Goal: Information Seeking & Learning: Learn about a topic

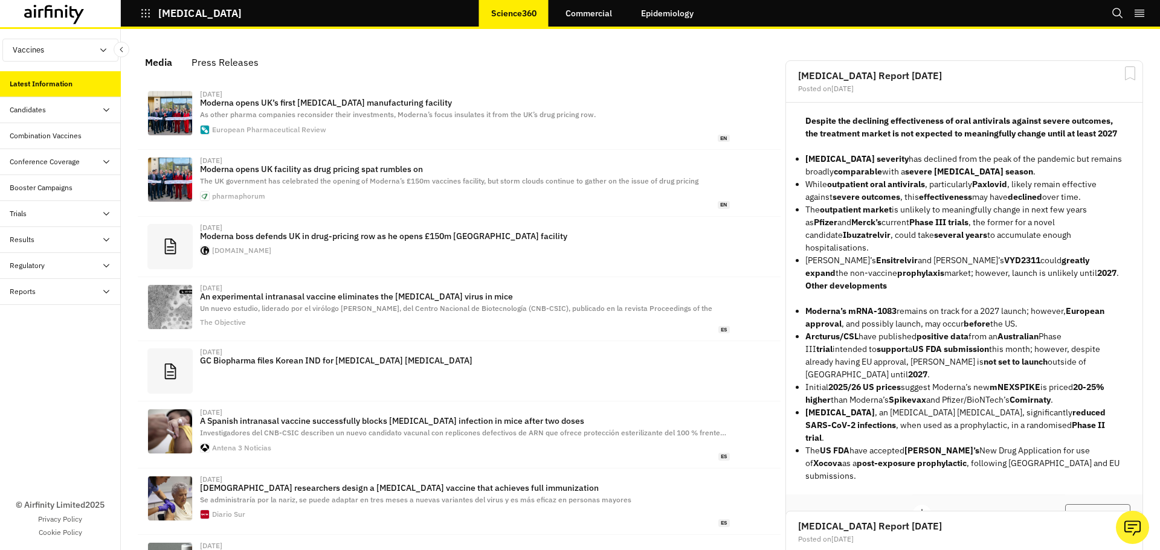
scroll to position [721, 353]
click at [56, 136] on div "Combination Vaccines" at bounding box center [46, 135] width 72 height 11
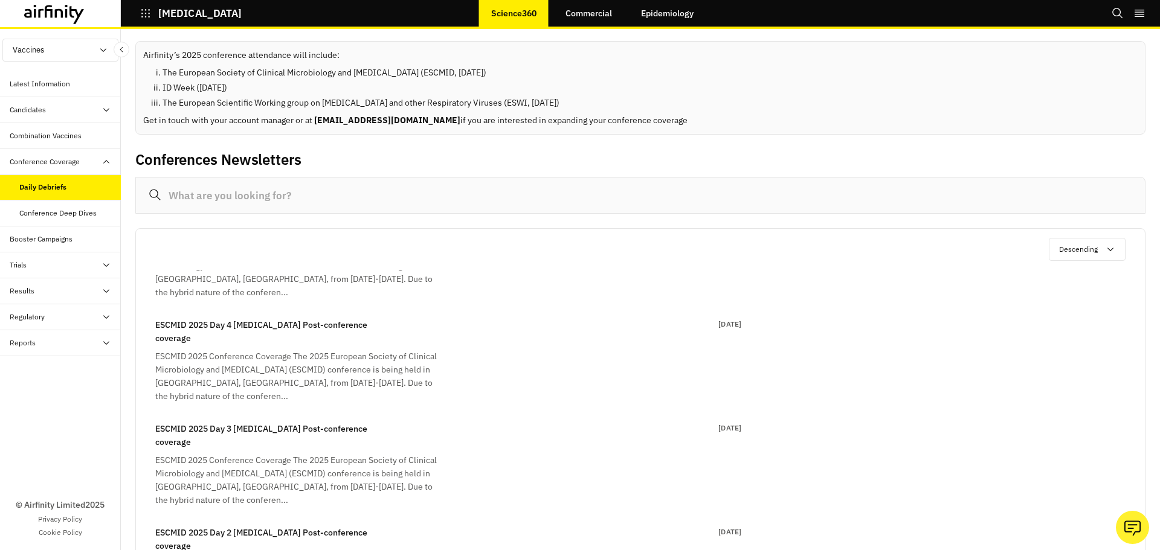
scroll to position [181, 0]
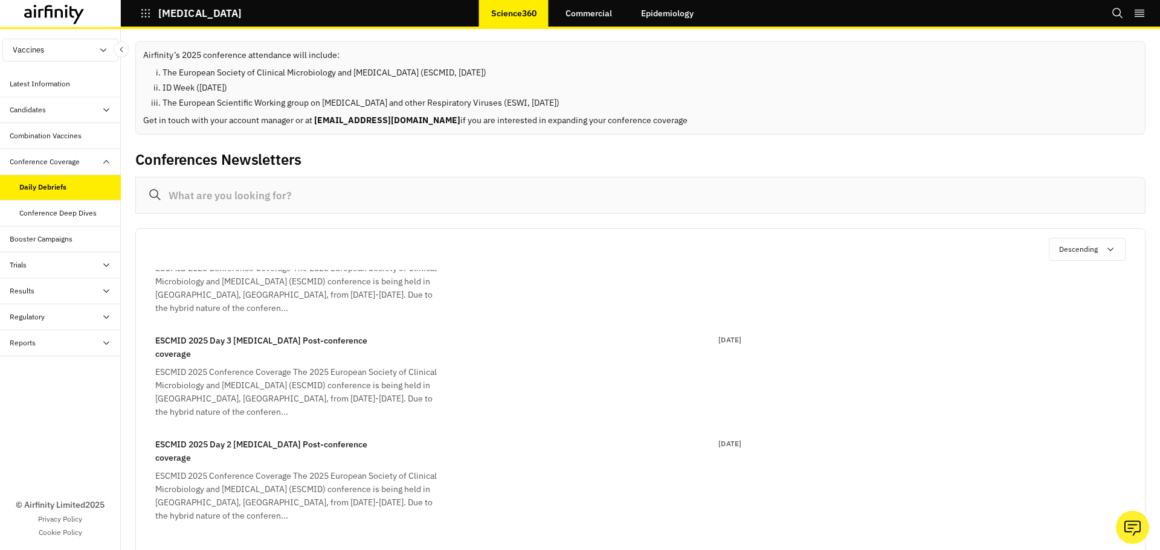
click at [257, 469] on div "ESCMID 2025 Conference Coverage The 2025 European Society of Clinical Microbiol…" at bounding box center [300, 495] width 290 height 53
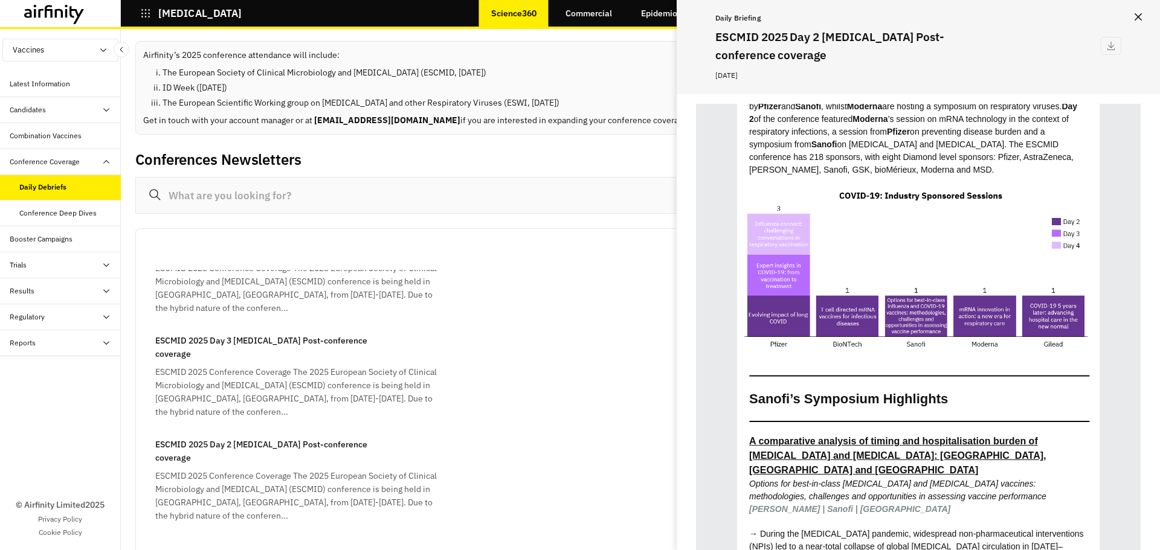
scroll to position [1087, 0]
click at [286, 365] on div "ESCMID 2025 Conference Coverage The 2025 European Society of Clinical Microbiol…" at bounding box center [300, 391] width 290 height 53
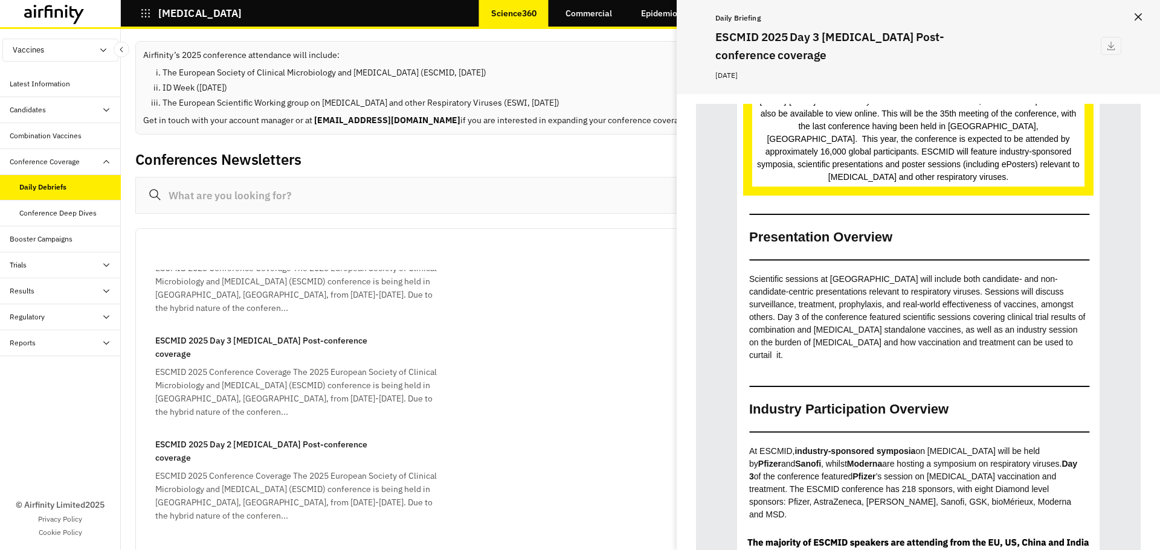
scroll to position [544, 0]
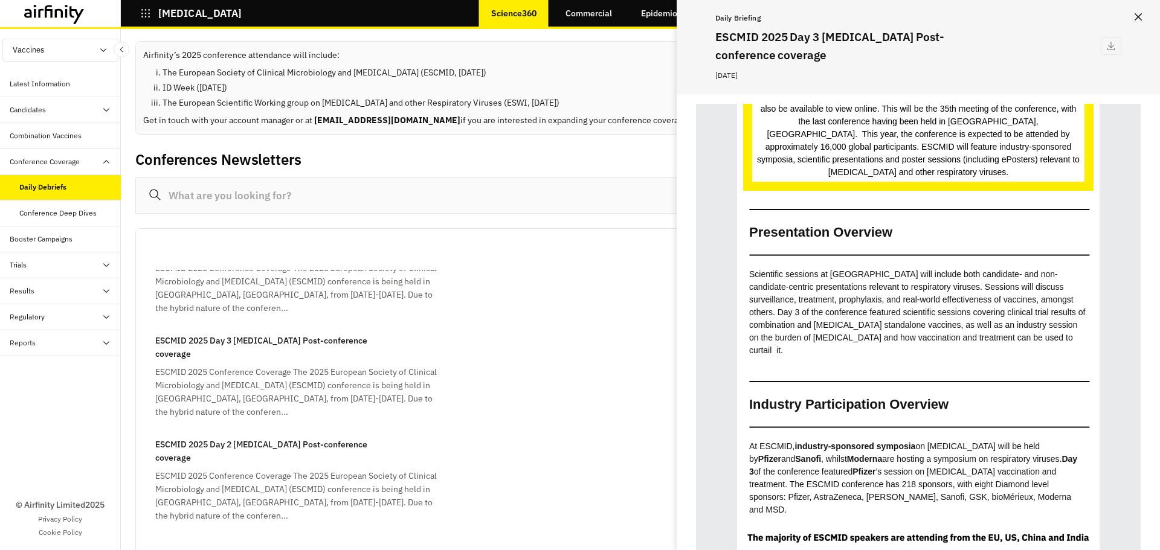
click at [239, 438] on p "ESCMID 2025 Day 2 [MEDICAL_DATA] Post-conference coverage" at bounding box center [271, 451] width 232 height 27
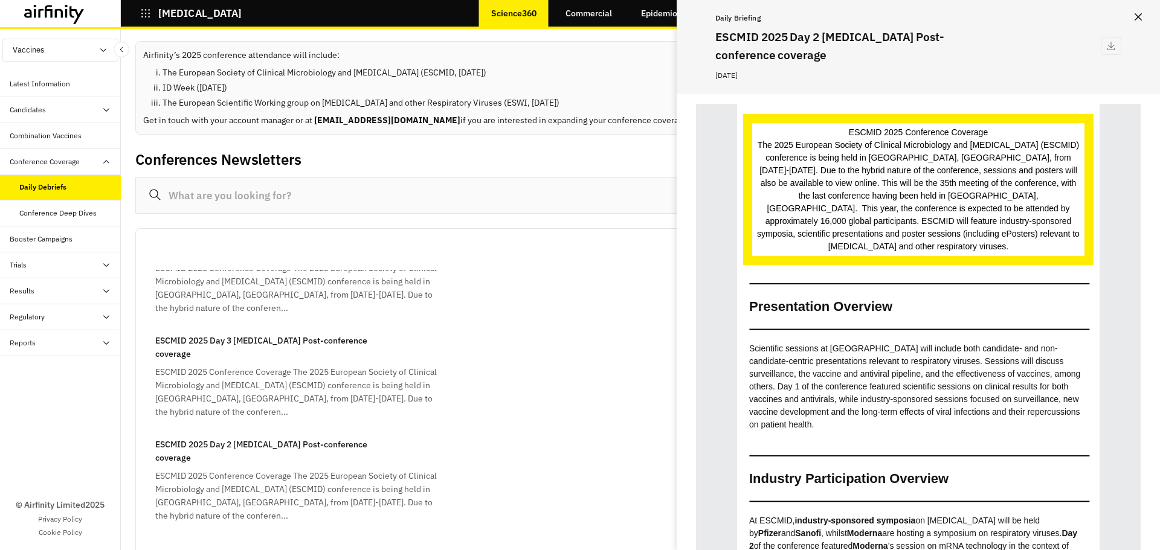
scroll to position [665, 0]
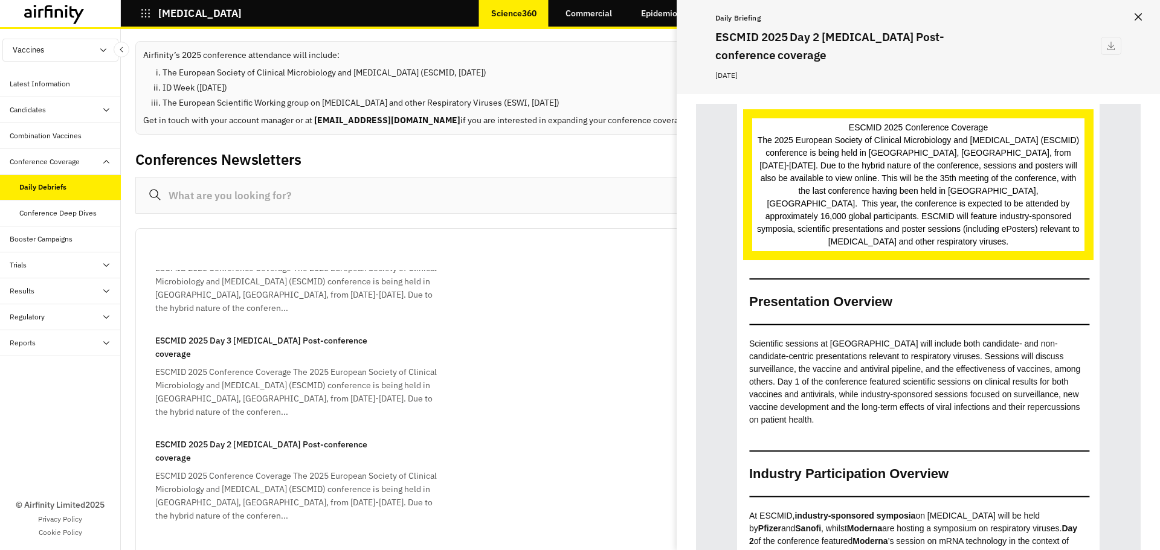
click at [234, 365] on div "ESCMID 2025 Conference Coverage The 2025 European Society of Clinical Microbiol…" at bounding box center [300, 391] width 290 height 53
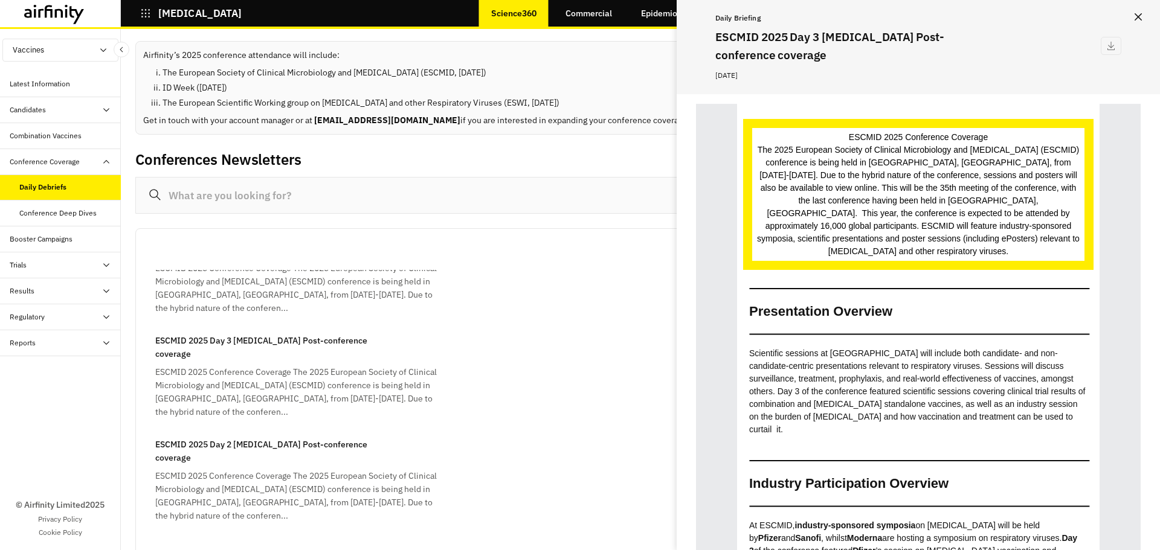
scroll to position [483, 0]
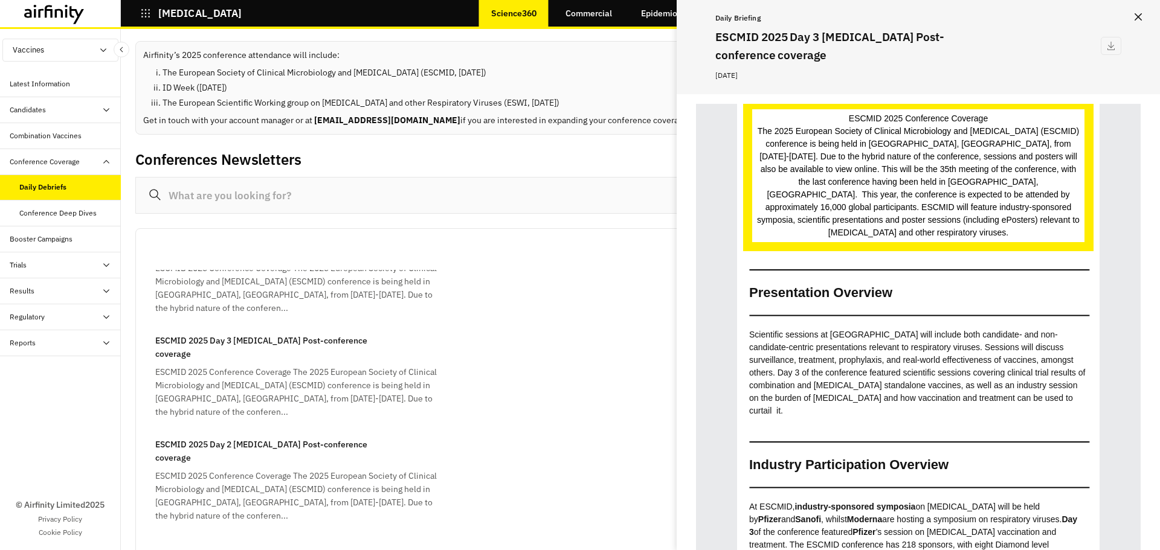
click at [298, 469] on div "ESCMID 2025 Conference Coverage The 2025 European Society of Clinical Microbiol…" at bounding box center [300, 495] width 290 height 53
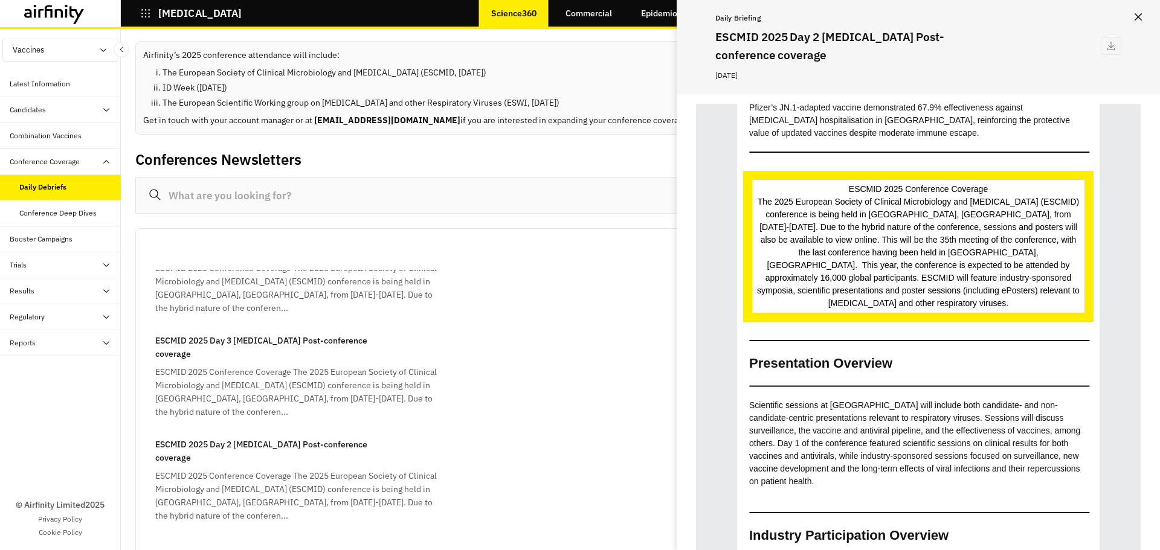
scroll to position [604, 0]
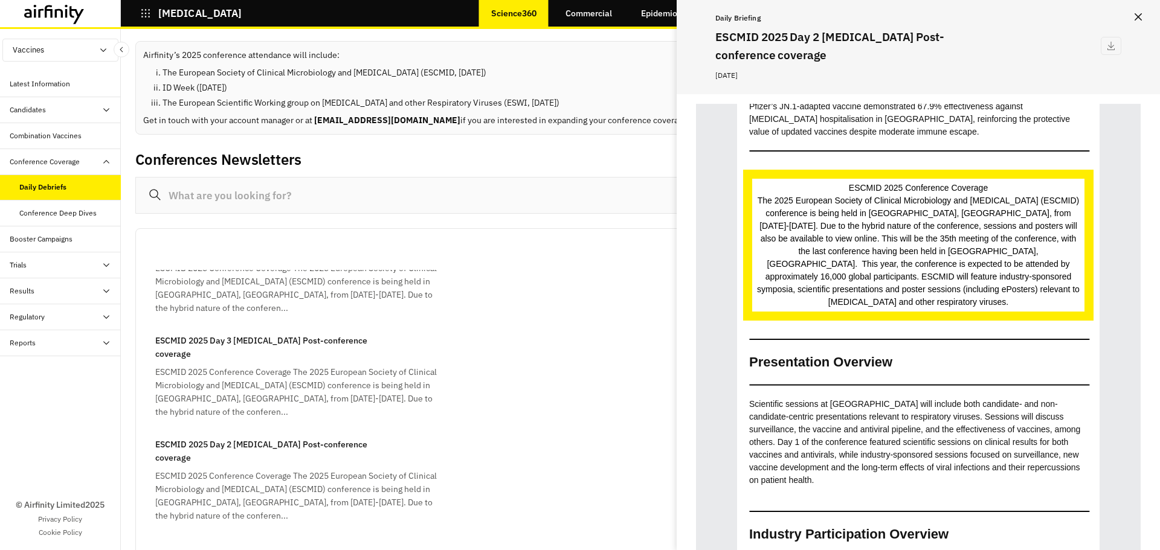
click at [188, 306] on div "ESCMID 2025 Day 5 COVID-19 Post-conference coverage ESCMID 2025 Conference Cove…" at bounding box center [438, 324] width 605 height 425
click at [200, 365] on div "ESCMID 2025 Conference Coverage The 2025 European Society of Clinical Microbiol…" at bounding box center [300, 391] width 290 height 53
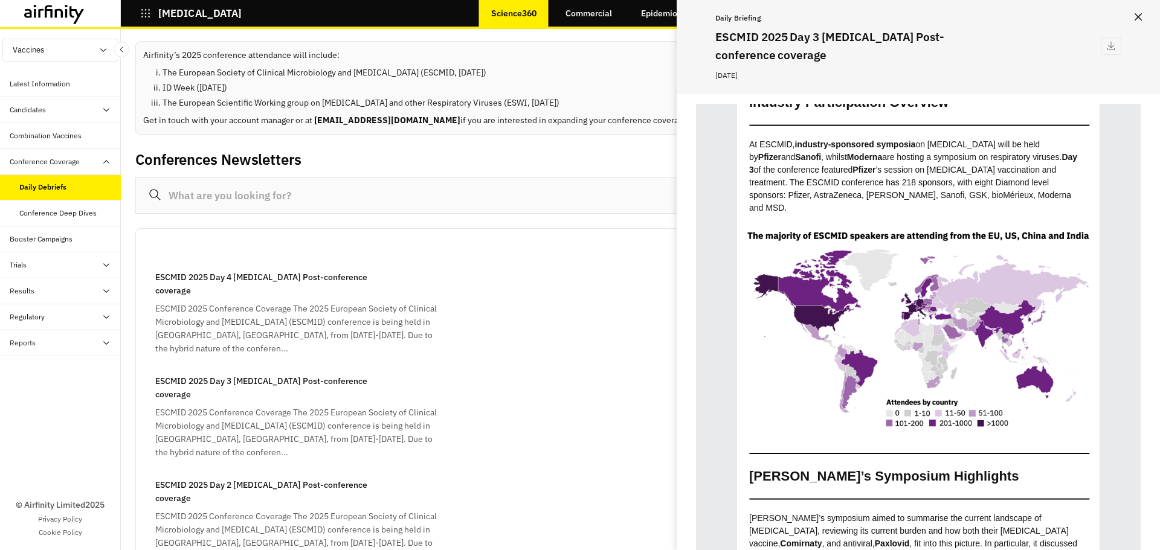
scroll to position [121, 0]
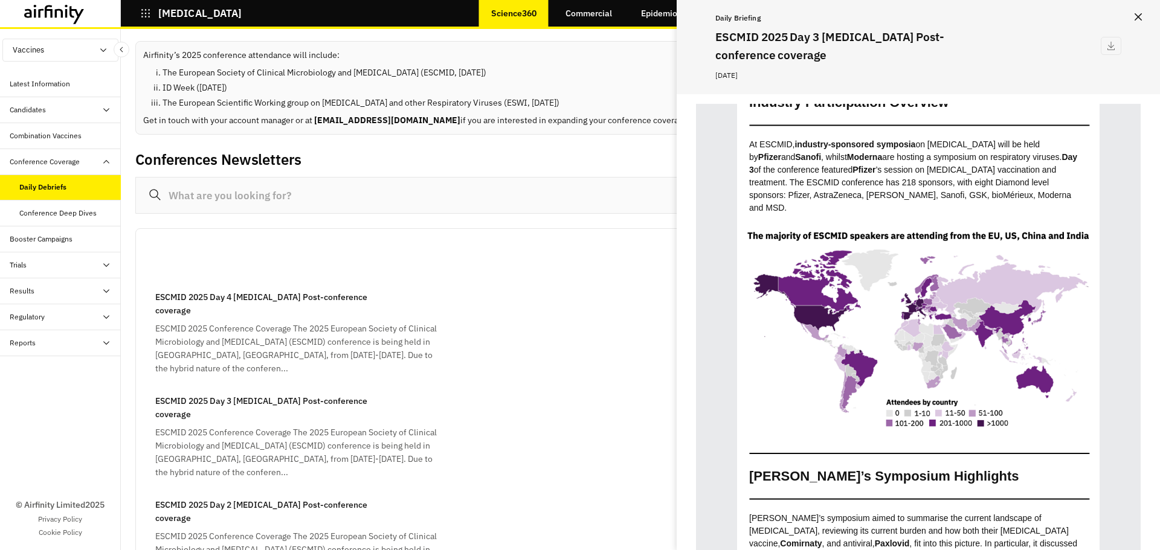
click at [253, 498] on div "ESCMID 2025 Day 2 COVID-19 Post-conference coverage ESCMID 2025 Conference Cove…" at bounding box center [300, 540] width 290 height 85
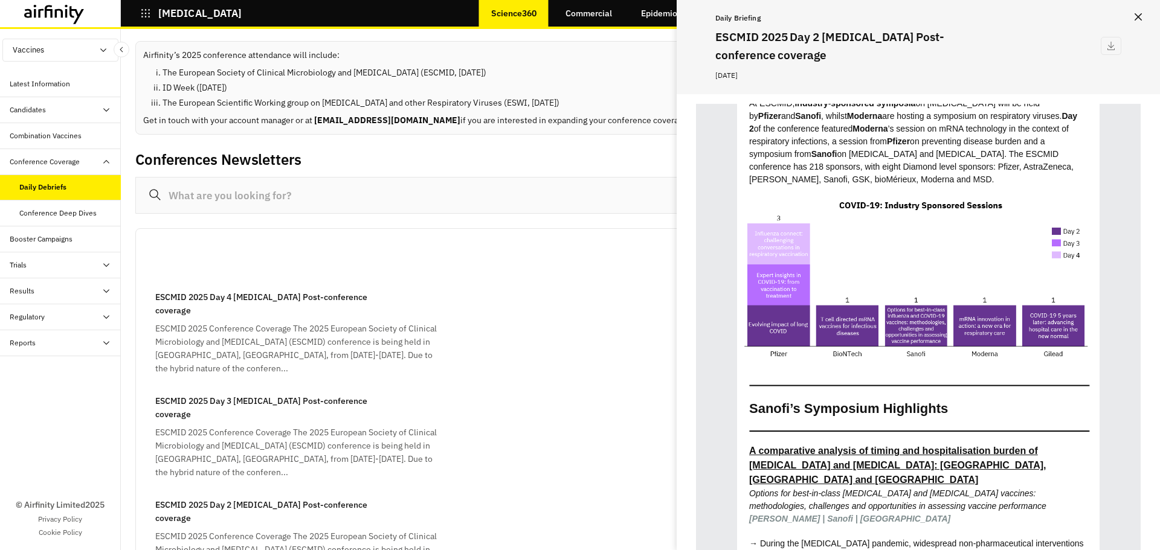
scroll to position [1087, 0]
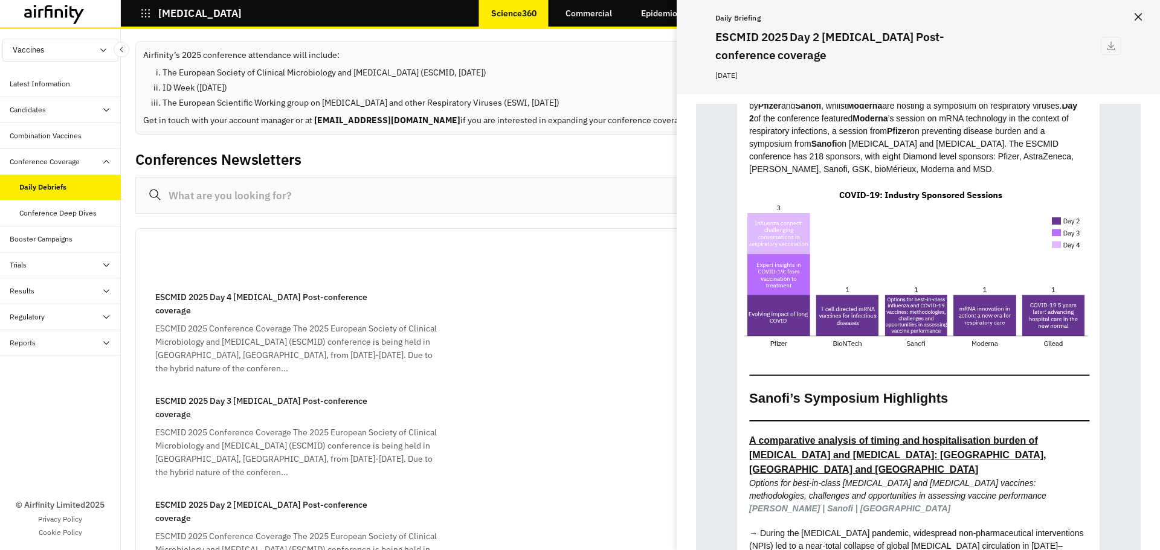
click at [287, 426] on div "ESCMID 2025 Conference Coverage The 2025 European Society of Clinical Microbiol…" at bounding box center [300, 452] width 290 height 53
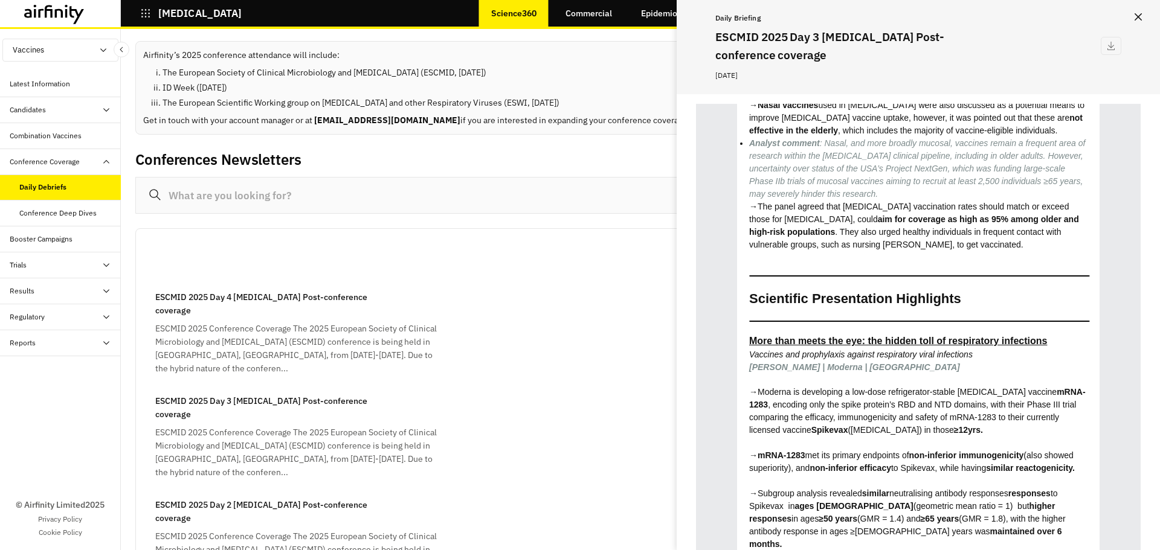
scroll to position [3420, 0]
click at [275, 322] on div "ESCMID 2025 Conference Coverage The 2025 European Society of Clinical Microbiol…" at bounding box center [300, 348] width 290 height 53
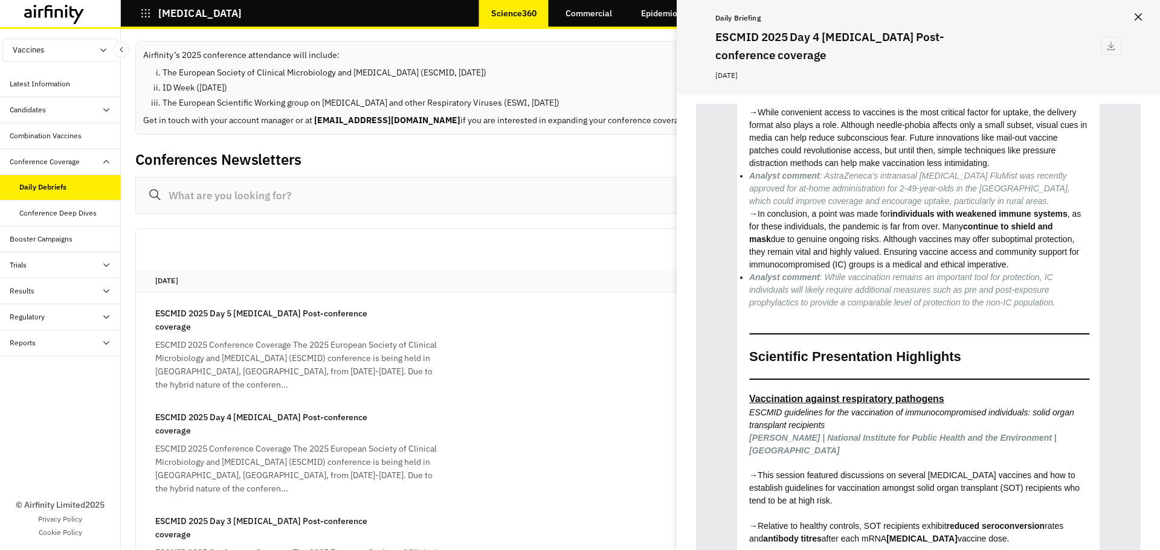
scroll to position [0, 0]
click at [331, 339] on div "ESCMID 2025 Conference Coverage The 2025 European Society of Clinical Microbiol…" at bounding box center [300, 365] width 290 height 53
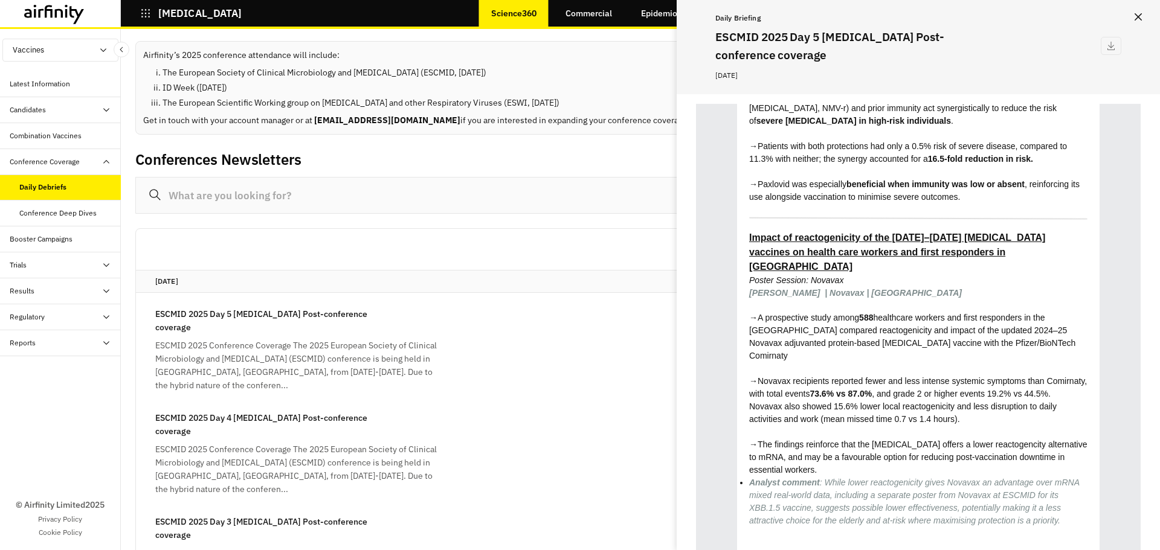
scroll to position [2325, 0]
